Goal: Check status: Check status

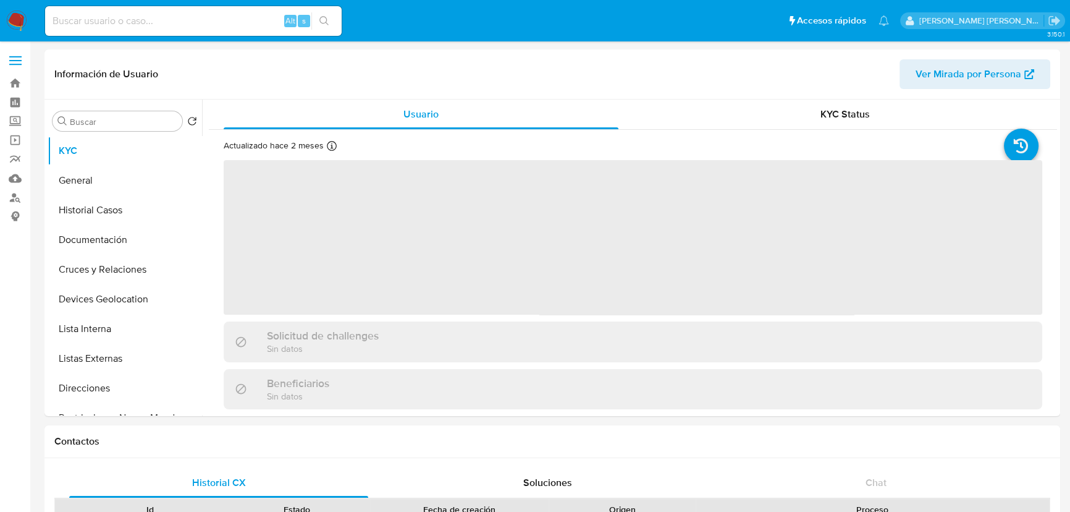
click at [111, 18] on input at bounding box center [193, 21] width 297 height 16
paste input "713480174"
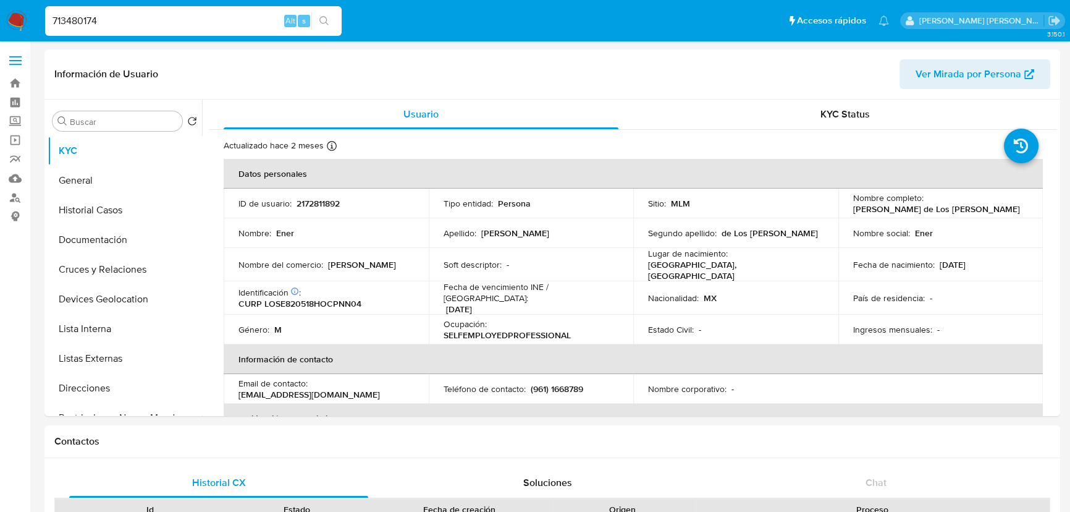
type input "71348017"
select select "10"
type input "713480174"
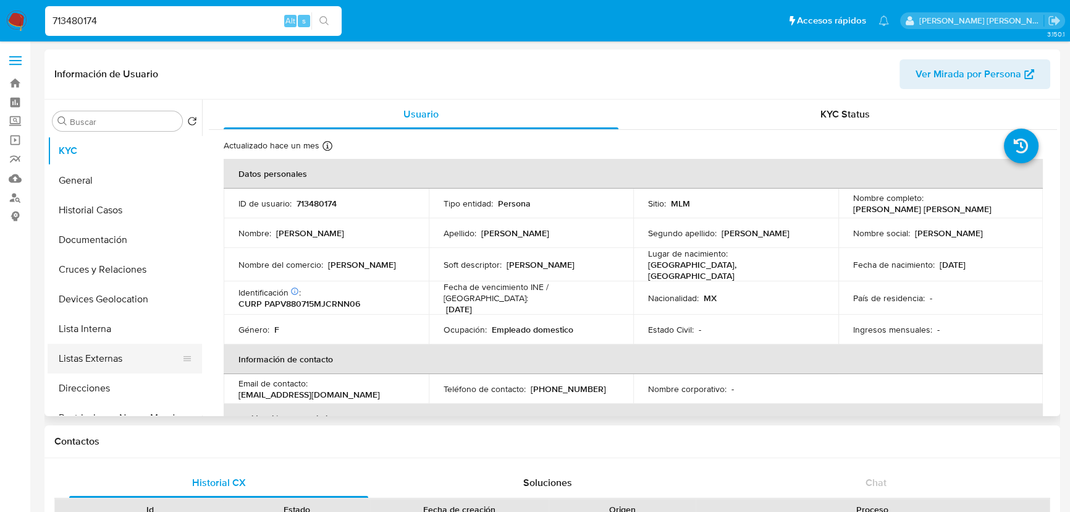
select select "10"
click at [122, 214] on button "Historial Casos" at bounding box center [120, 210] width 145 height 30
